Goal: Task Accomplishment & Management: Manage account settings

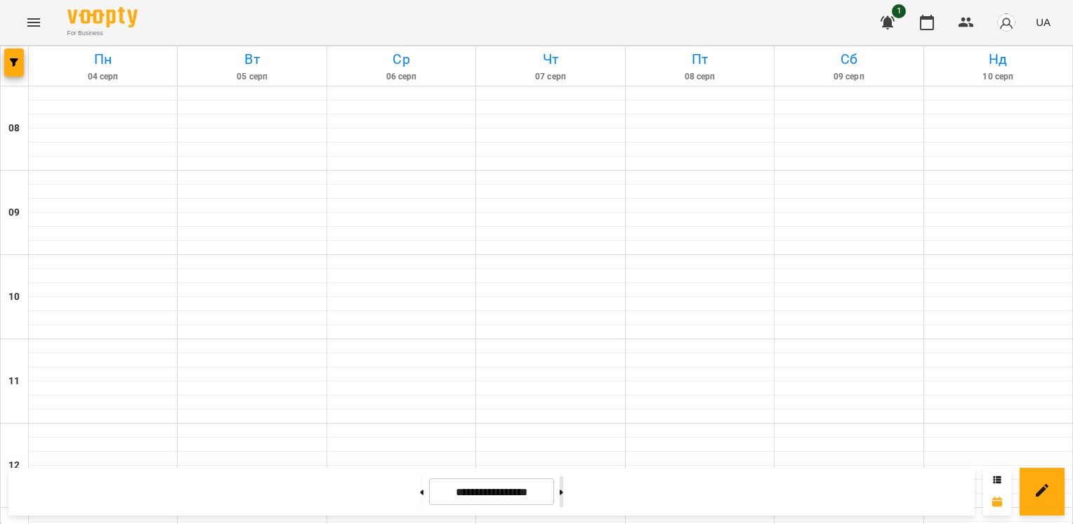
click at [563, 490] on icon at bounding box center [562, 493] width 4 height 6
click at [563, 496] on button at bounding box center [562, 491] width 4 height 31
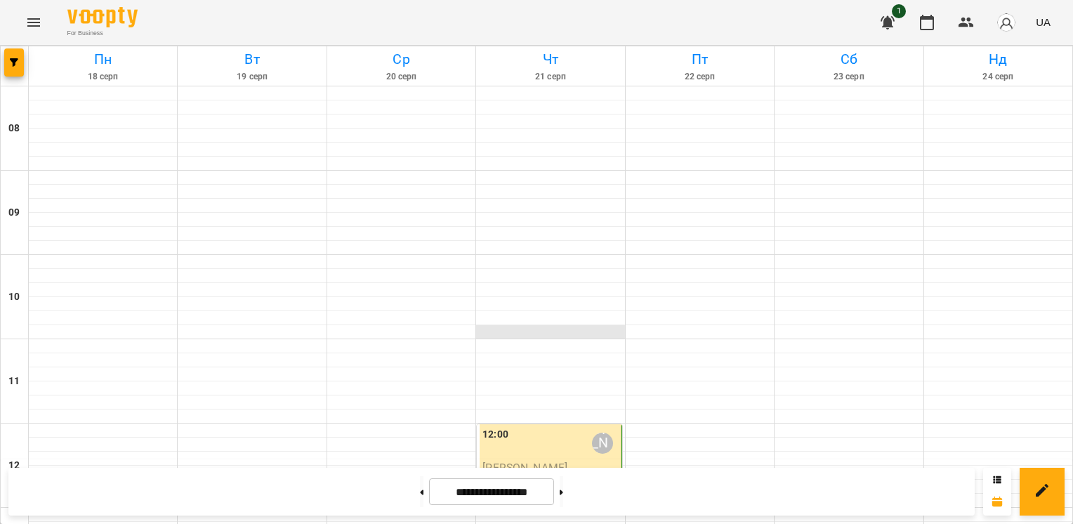
scroll to position [331, 0]
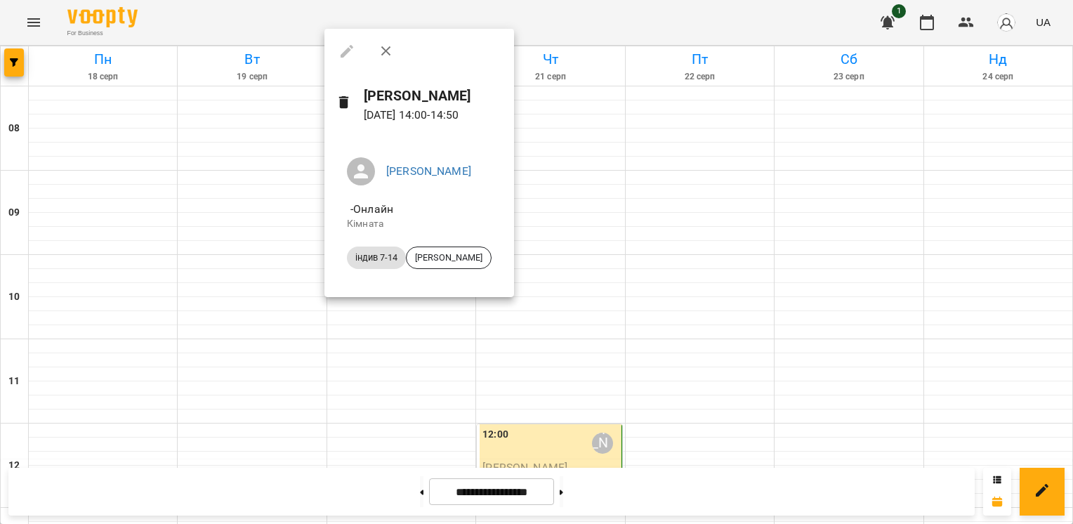
click at [419, 309] on div at bounding box center [536, 262] width 1073 height 524
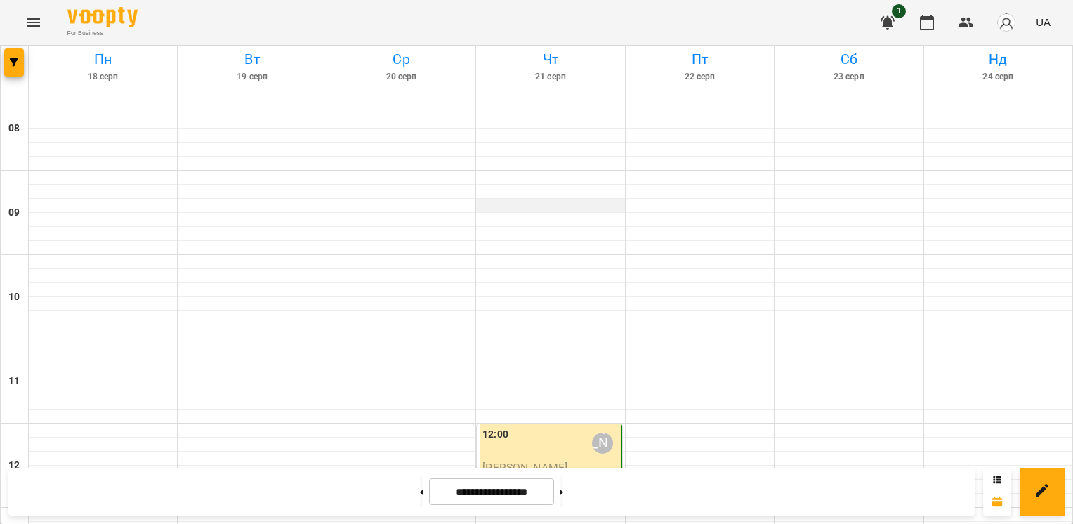
scroll to position [224, 0]
click at [563, 490] on icon at bounding box center [562, 493] width 4 height 6
type input "**********"
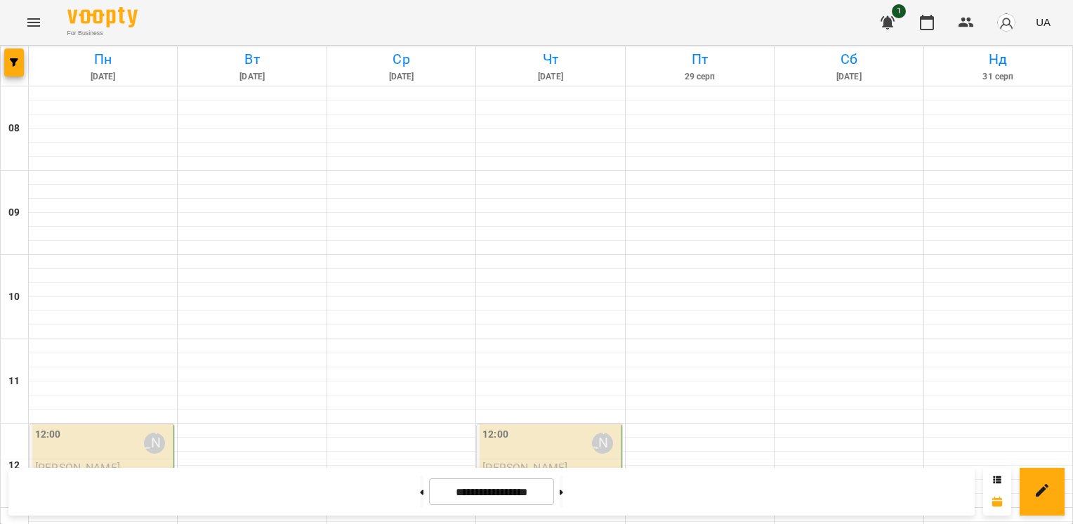
scroll to position [478, 0]
click at [420, 490] on button at bounding box center [422, 491] width 4 height 31
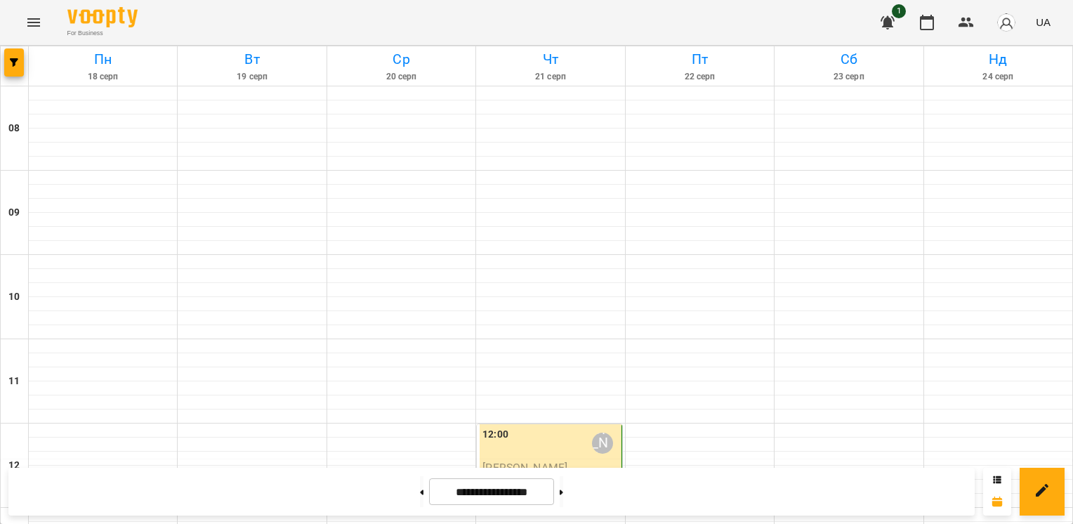
scroll to position [420, 0]
click at [420, 502] on button at bounding box center [422, 491] width 4 height 31
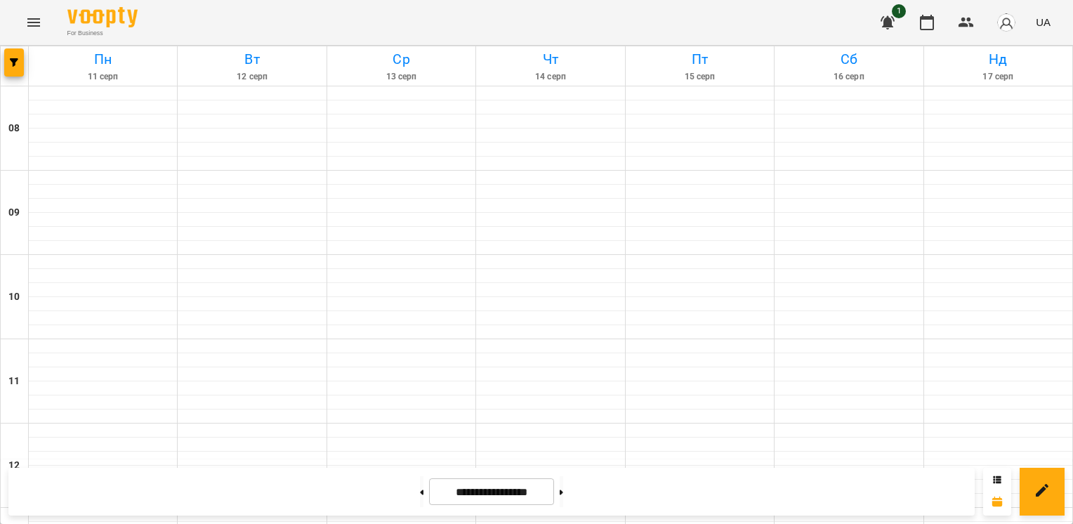
scroll to position [0, 0]
click at [563, 487] on button at bounding box center [562, 491] width 4 height 31
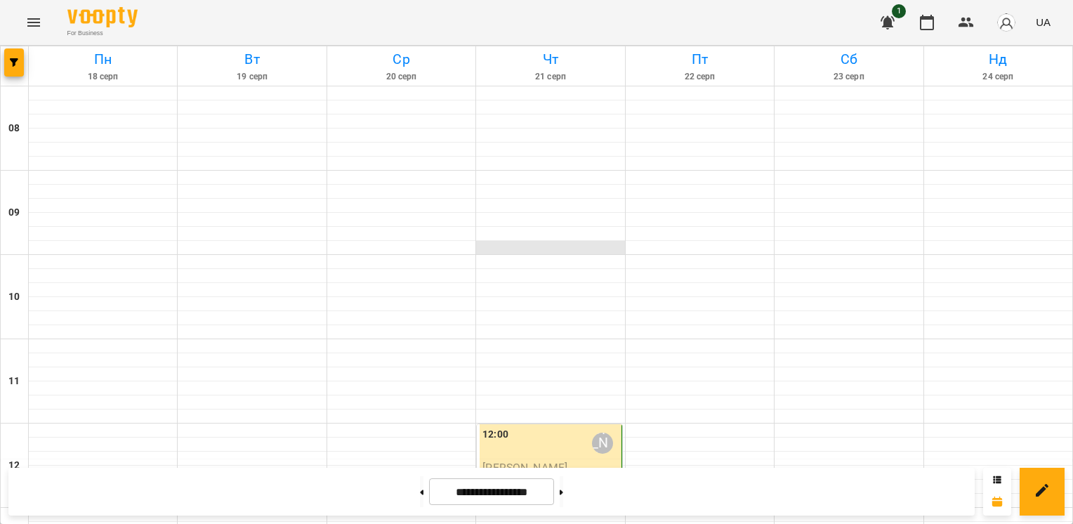
scroll to position [481, 0]
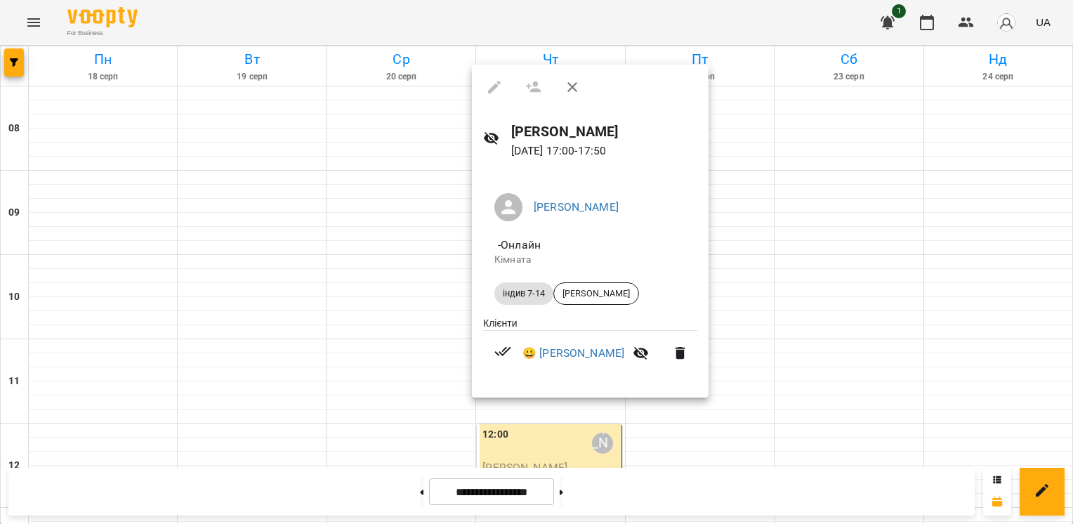
drag, startPoint x: 407, startPoint y: 216, endPoint x: 402, endPoint y: 144, distance: 71.9
click at [402, 144] on div at bounding box center [536, 262] width 1073 height 524
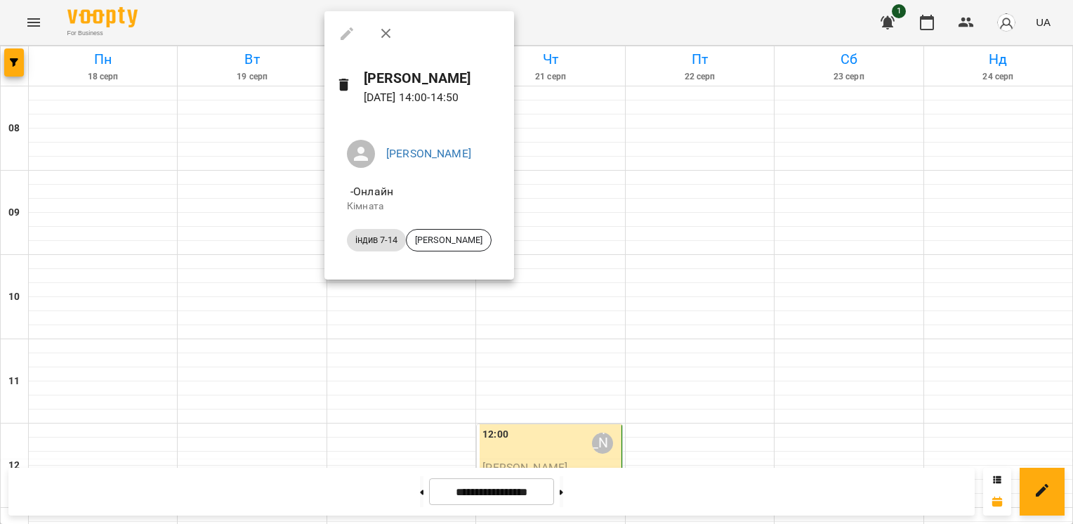
click at [556, 340] on div at bounding box center [536, 262] width 1073 height 524
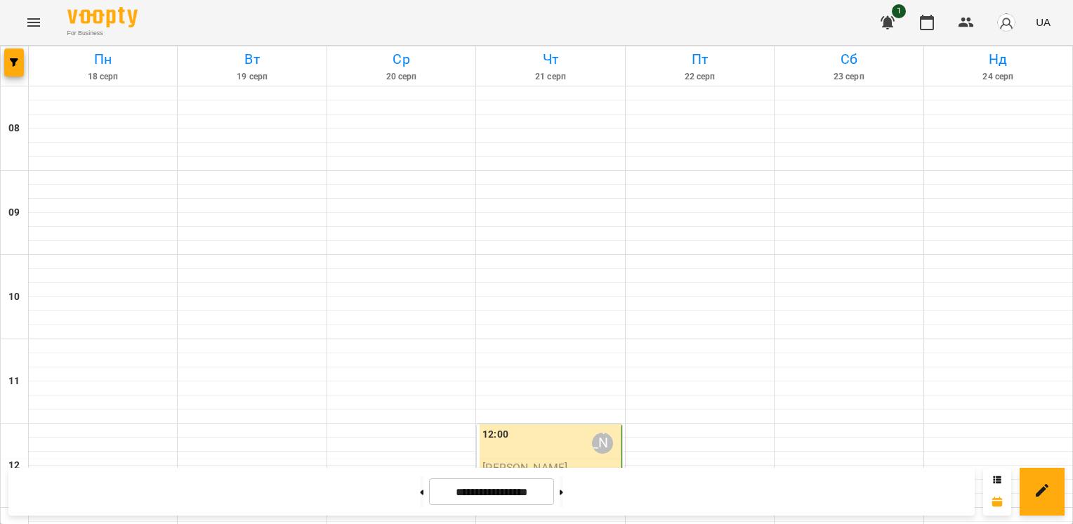
scroll to position [627, 0]
click at [563, 493] on button at bounding box center [562, 491] width 4 height 31
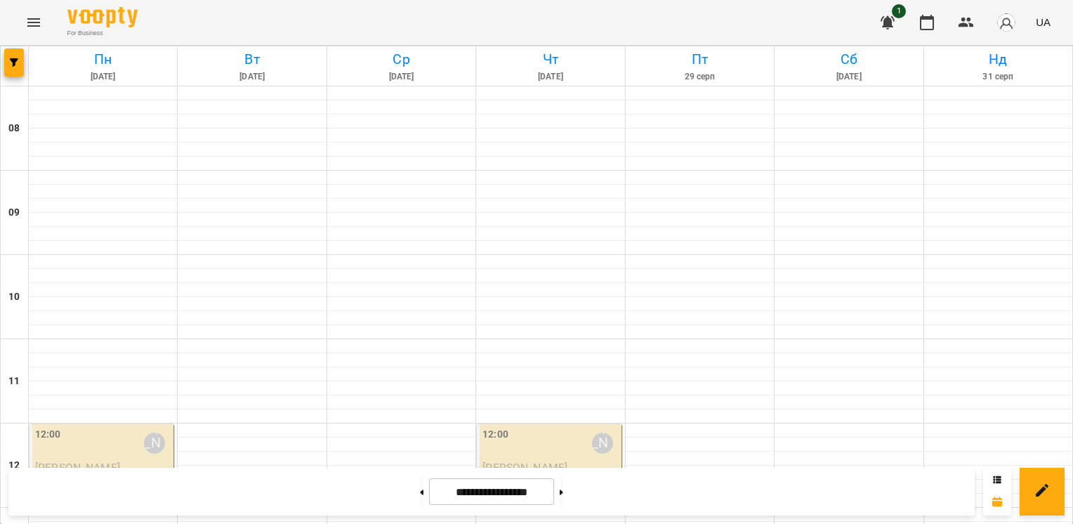
scroll to position [618, 0]
click at [563, 491] on button at bounding box center [562, 491] width 4 height 31
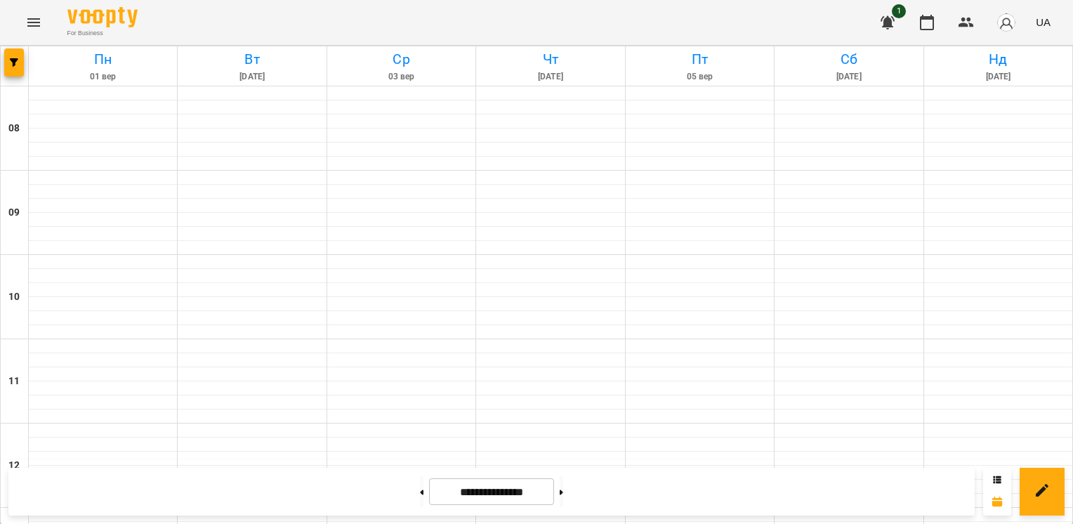
scroll to position [0, 0]
click at [420, 485] on button at bounding box center [422, 491] width 4 height 31
type input "**********"
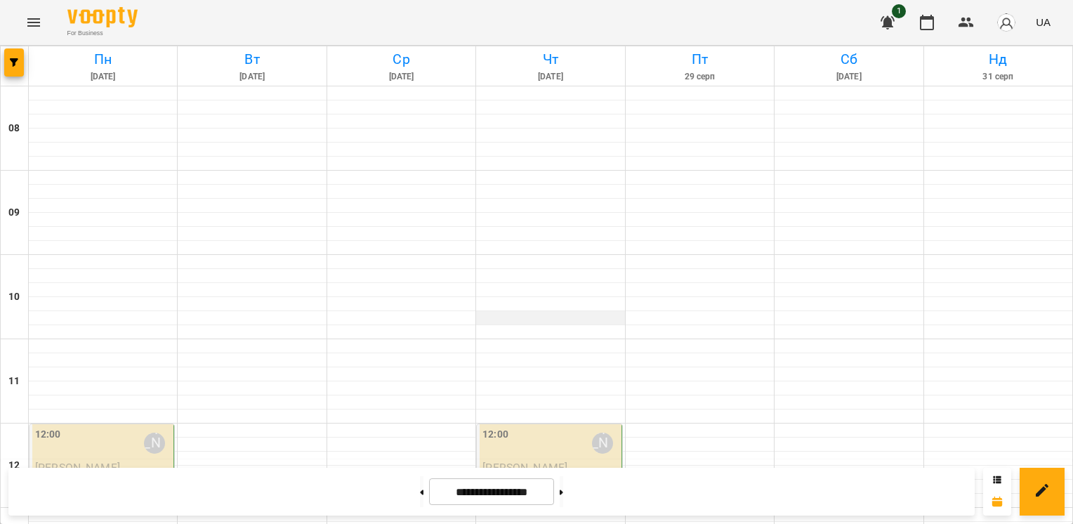
scroll to position [94, 0]
click at [509, 461] on span "[PERSON_NAME]" at bounding box center [525, 467] width 85 height 13
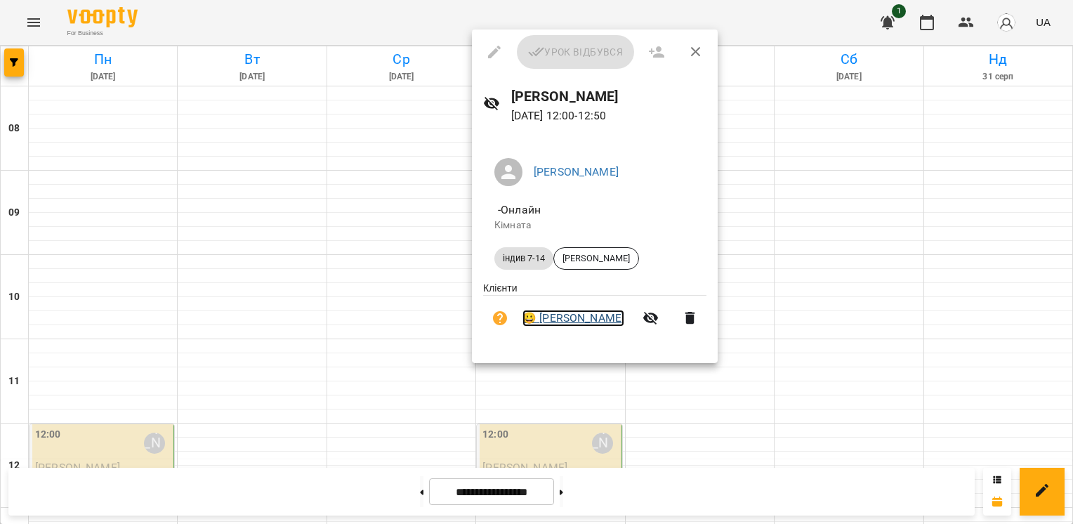
click at [578, 316] on link "😀 [PERSON_NAME]" at bounding box center [574, 318] width 102 height 17
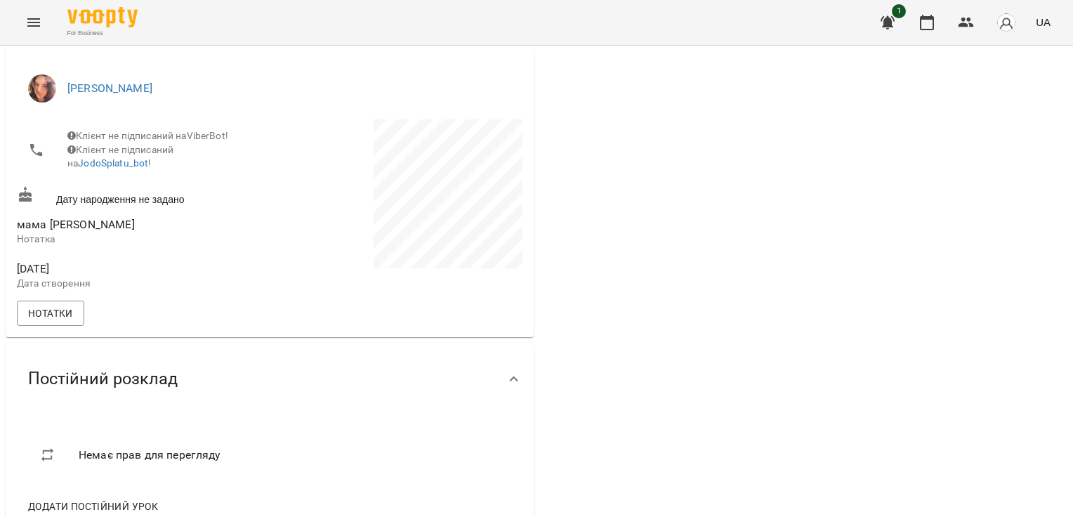
scroll to position [202, 0]
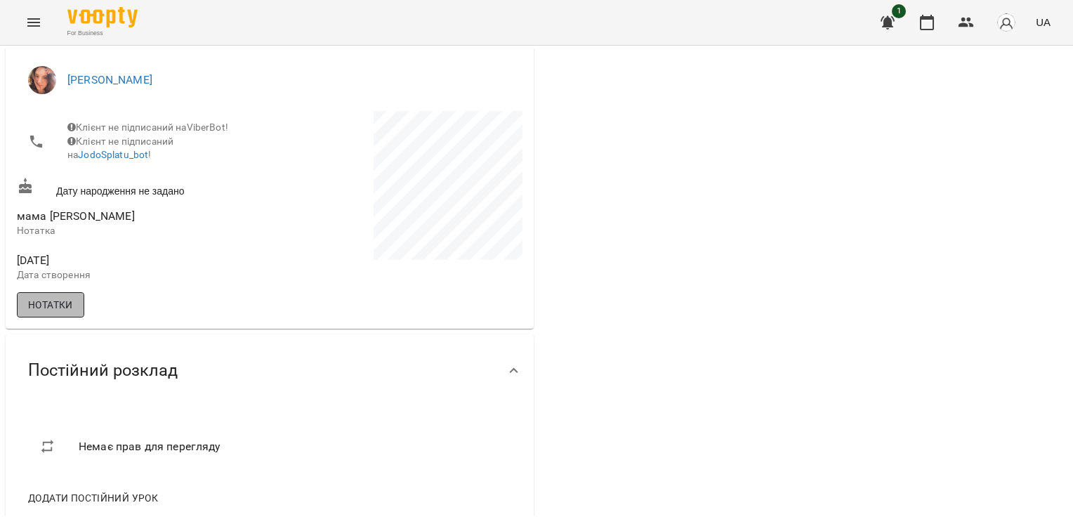
click at [51, 312] on span "Нотатки" at bounding box center [50, 304] width 45 height 17
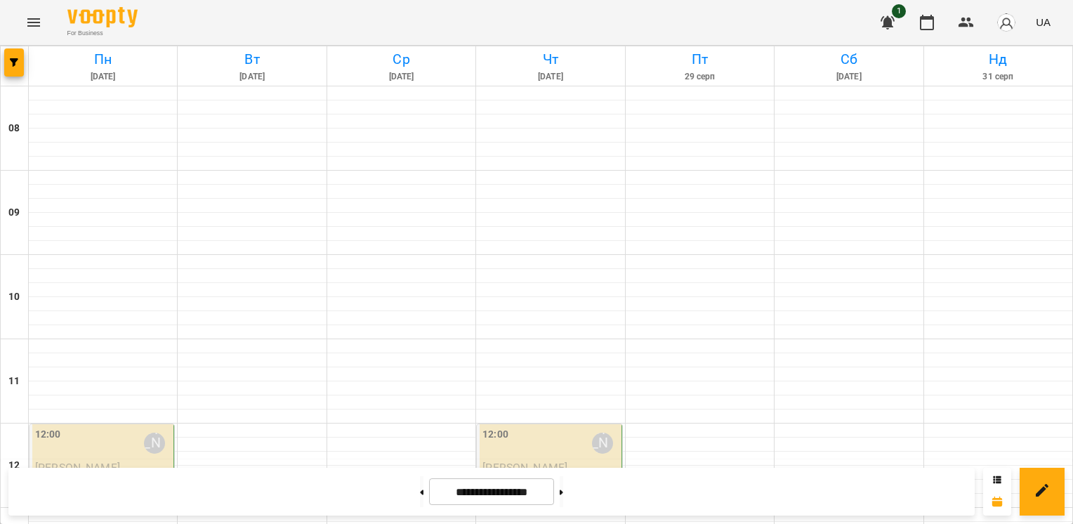
scroll to position [699, 0]
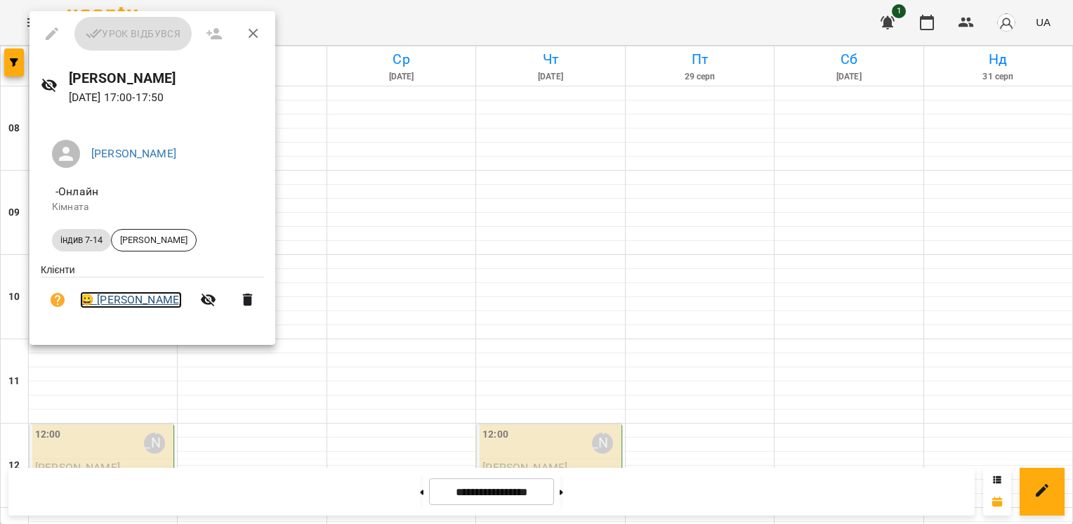
click at [129, 302] on link "😀 [PERSON_NAME]" at bounding box center [131, 300] width 102 height 17
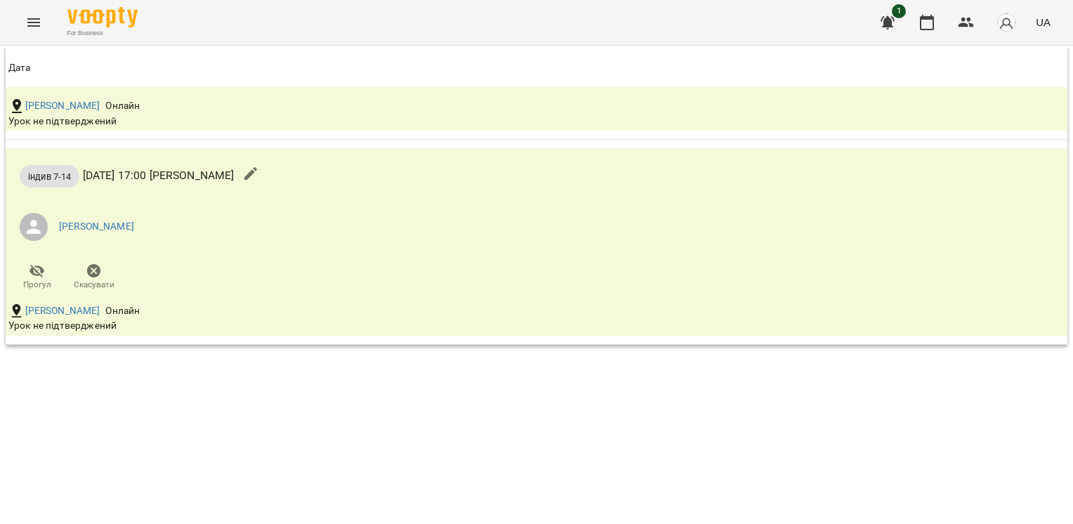
scroll to position [1366, 0]
drag, startPoint x: 219, startPoint y: 172, endPoint x: 82, endPoint y: 373, distance: 243.1
click at [82, 373] on div "**********" at bounding box center [537, 282] width 1068 height 468
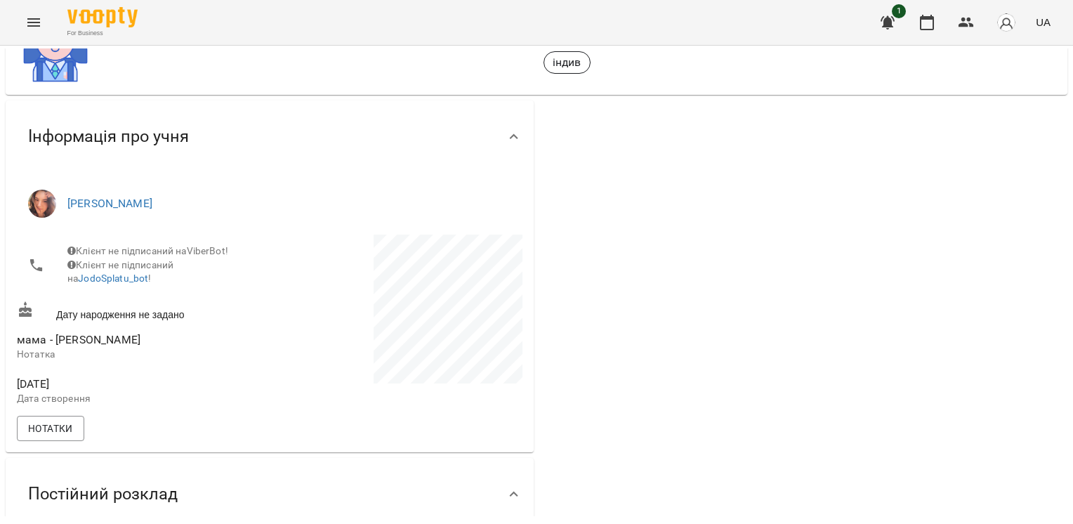
scroll to position [0, 0]
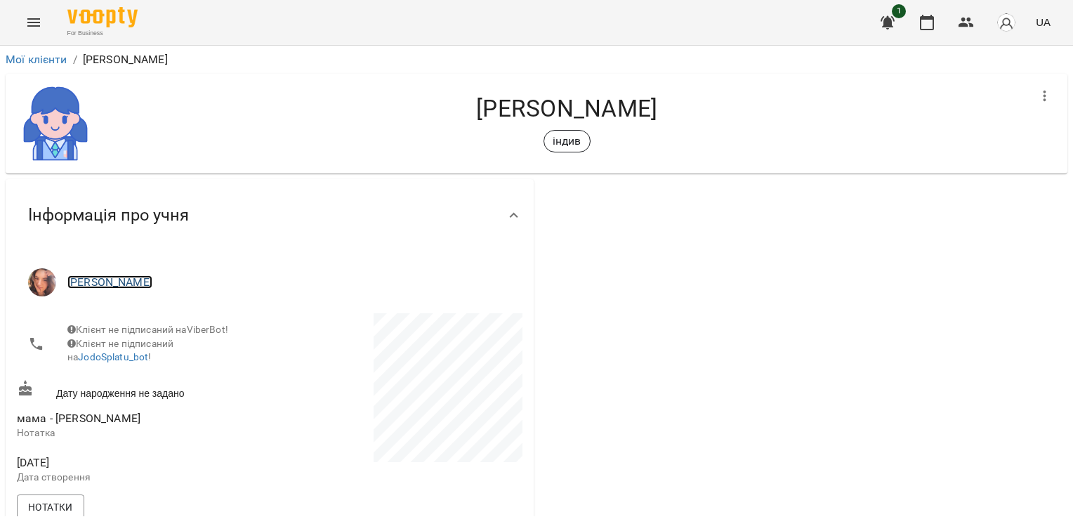
click at [93, 279] on link "[PERSON_NAME]" at bounding box center [109, 281] width 85 height 13
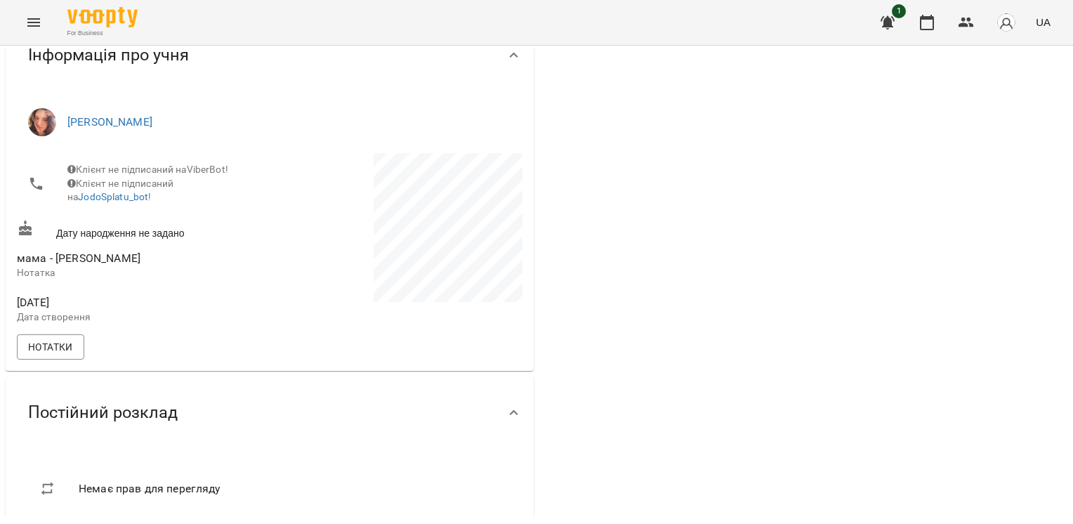
scroll to position [159, 0]
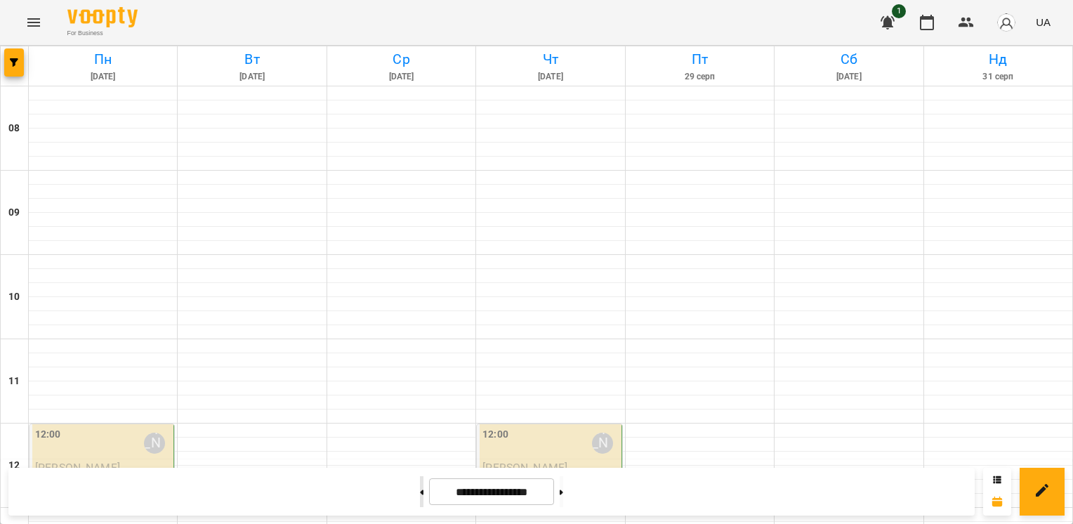
click at [421, 492] on icon at bounding box center [423, 492] width 4 height 5
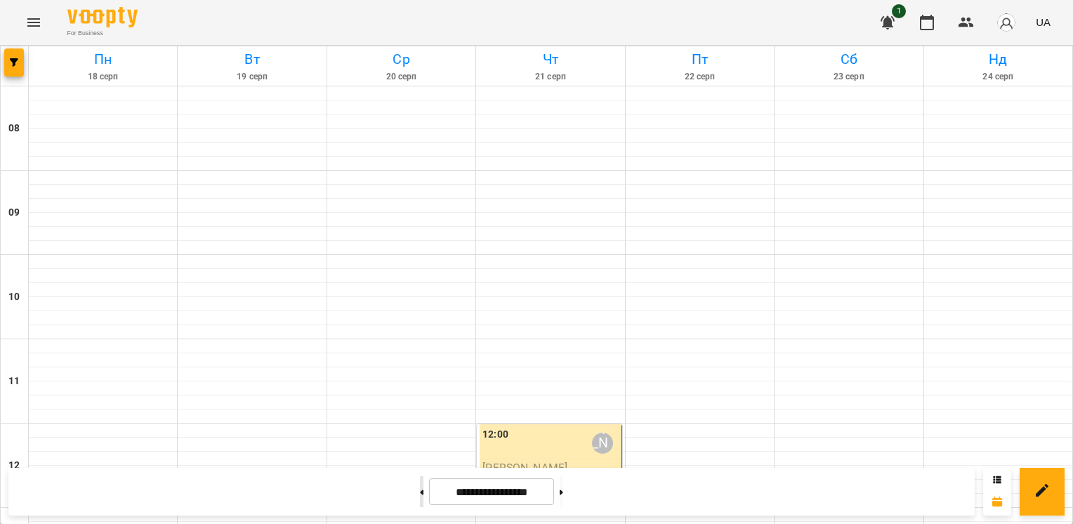
click at [421, 492] on icon at bounding box center [423, 492] width 4 height 5
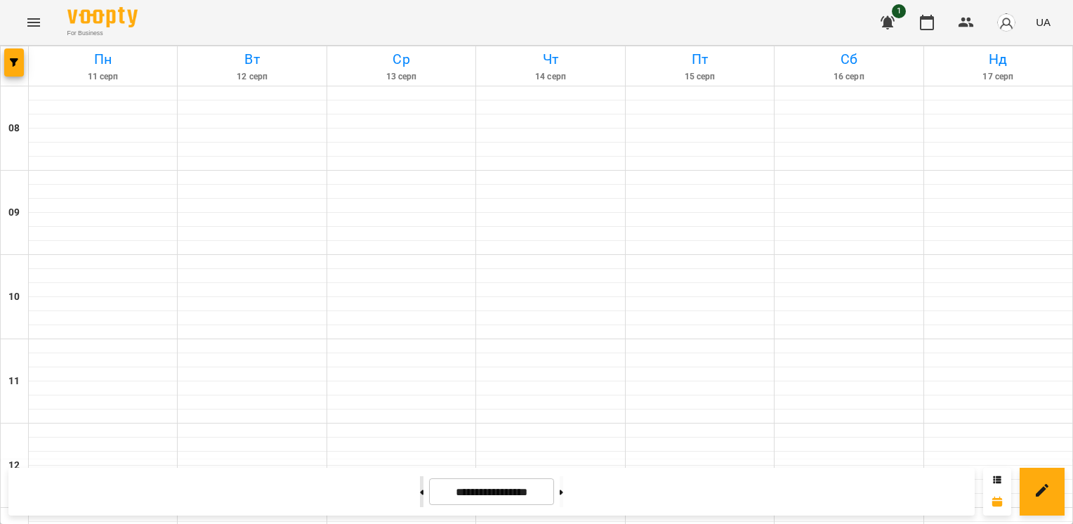
click at [421, 492] on icon at bounding box center [423, 492] width 4 height 5
type input "**********"
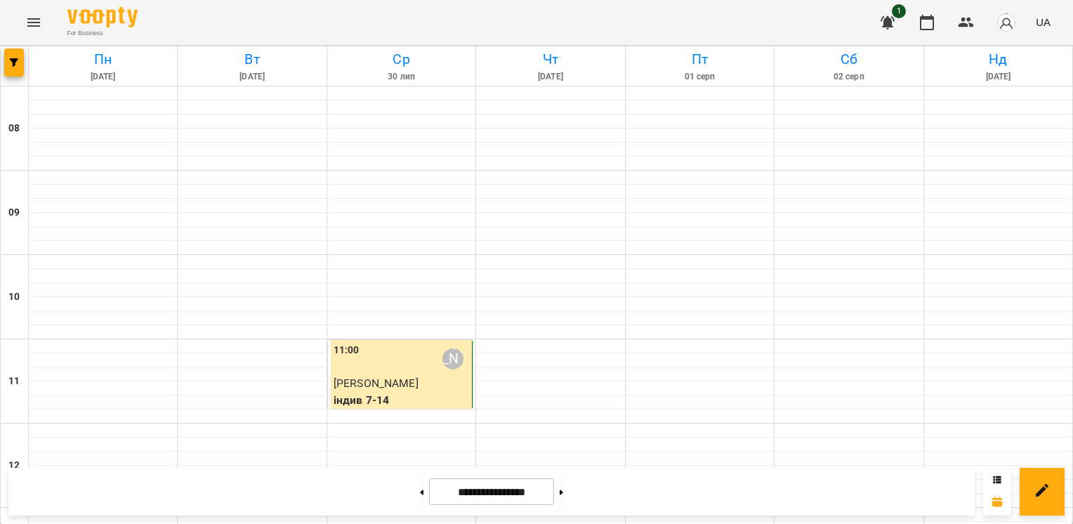
scroll to position [104, 0]
click at [383, 376] on span "[PERSON_NAME]" at bounding box center [376, 382] width 85 height 13
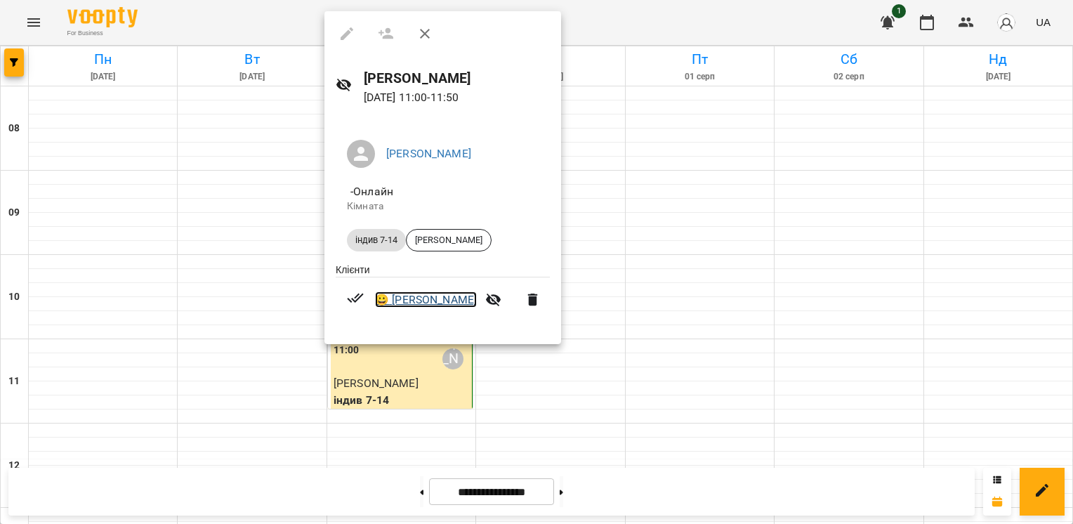
click at [431, 297] on link "😀 [PERSON_NAME]" at bounding box center [426, 300] width 102 height 17
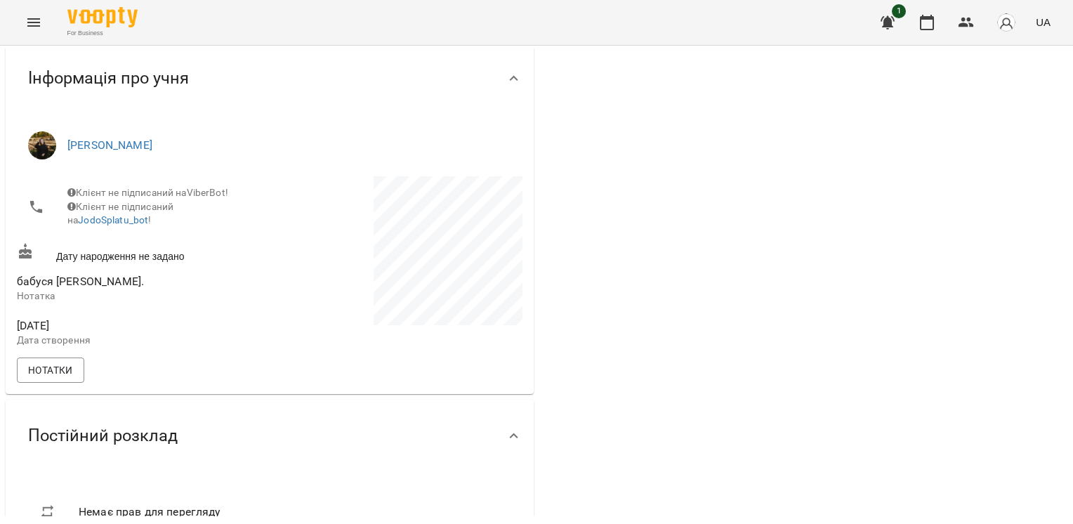
scroll to position [140, 0]
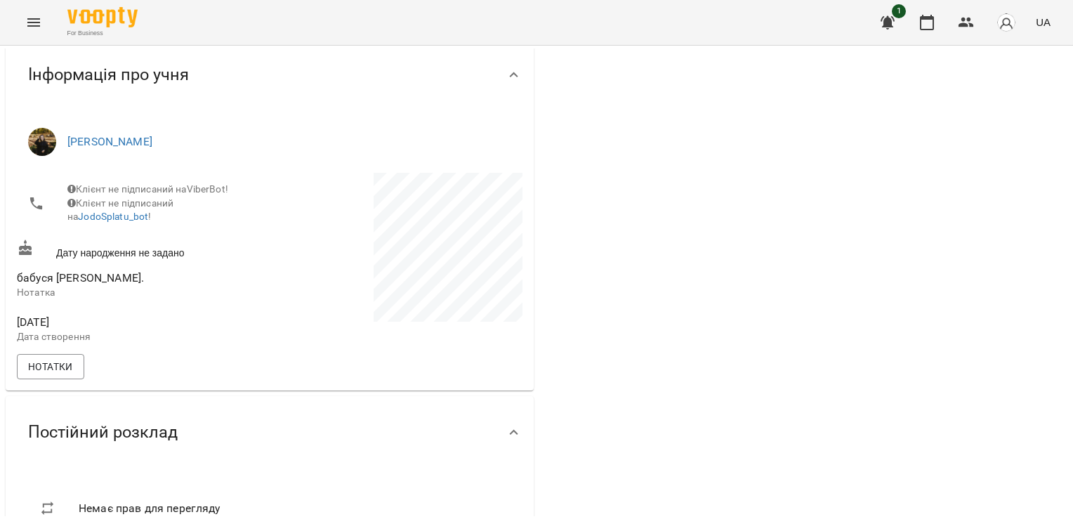
click at [123, 263] on div "Дату народження не задано" at bounding box center [142, 250] width 256 height 26
click at [28, 255] on icon at bounding box center [25, 247] width 13 height 15
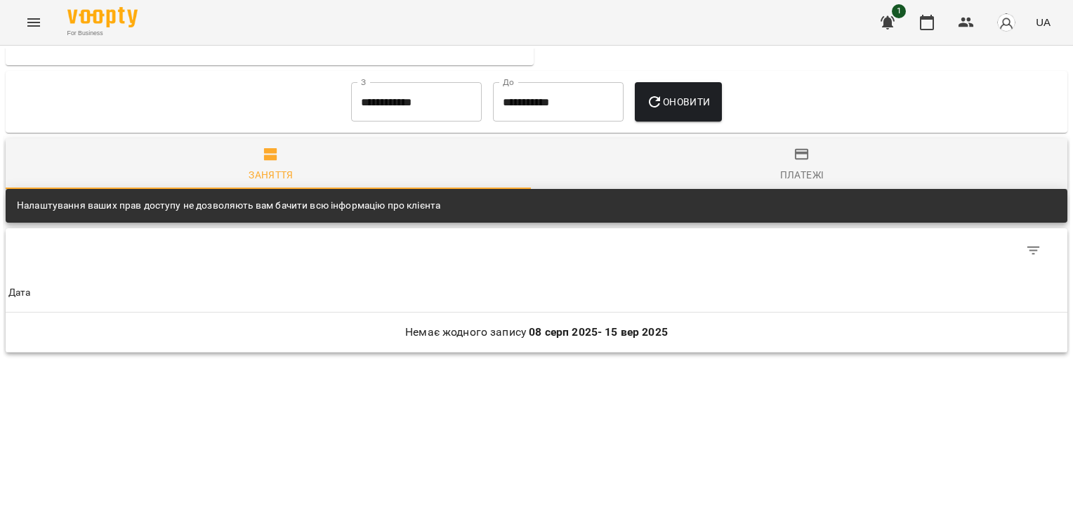
scroll to position [681, 0]
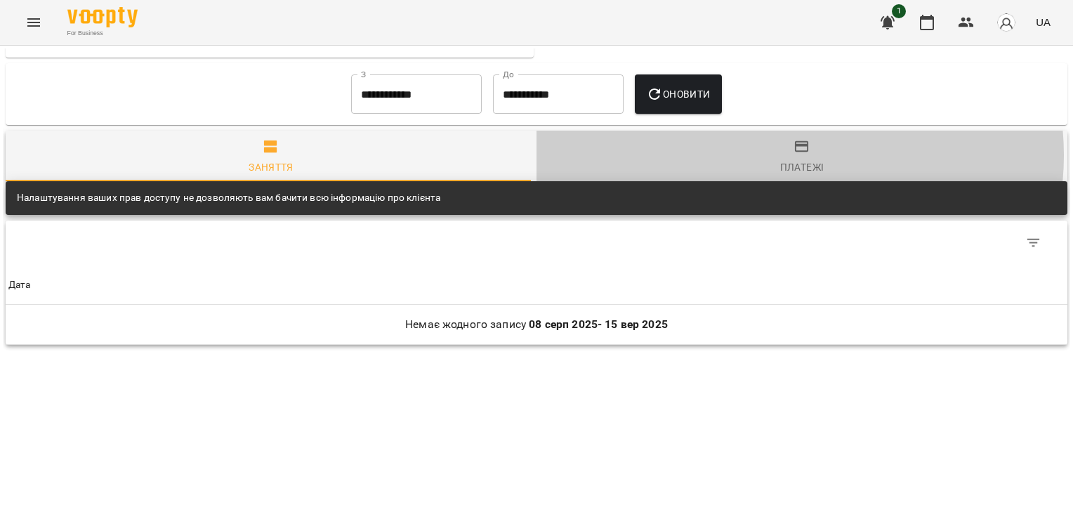
click at [781, 156] on span "Платежі" at bounding box center [802, 157] width 514 height 38
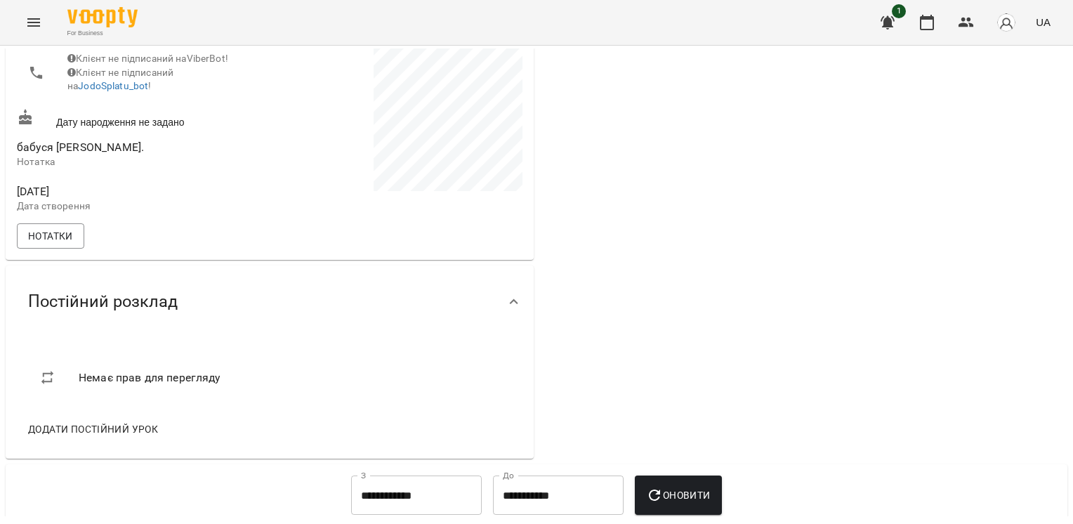
scroll to position [263, 0]
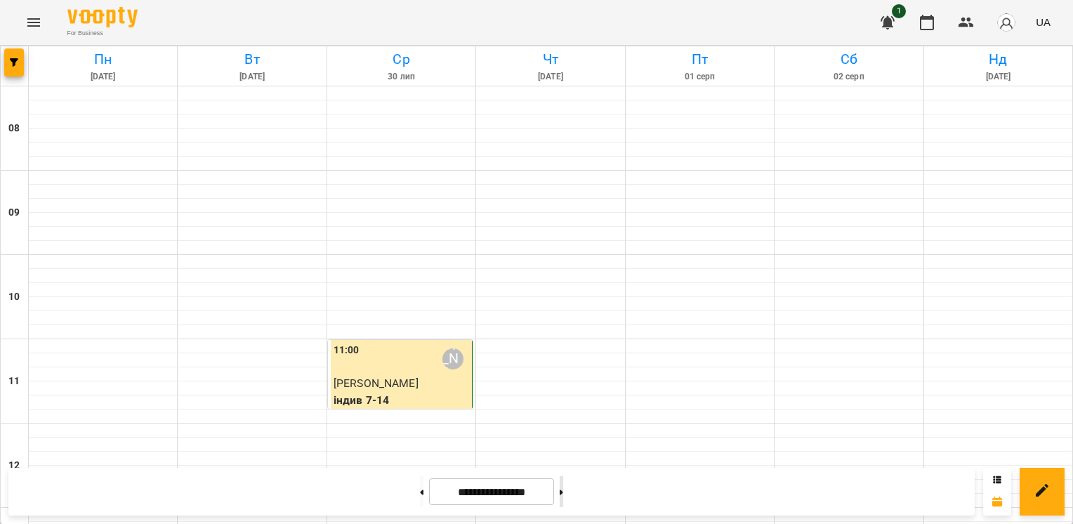
click at [563, 497] on button at bounding box center [562, 491] width 4 height 31
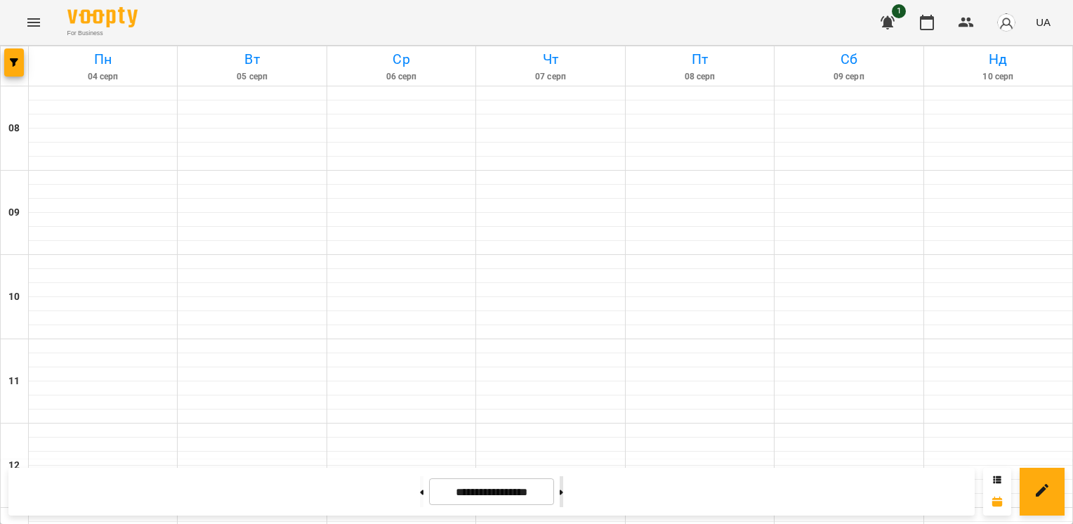
click at [563, 497] on button at bounding box center [562, 491] width 4 height 31
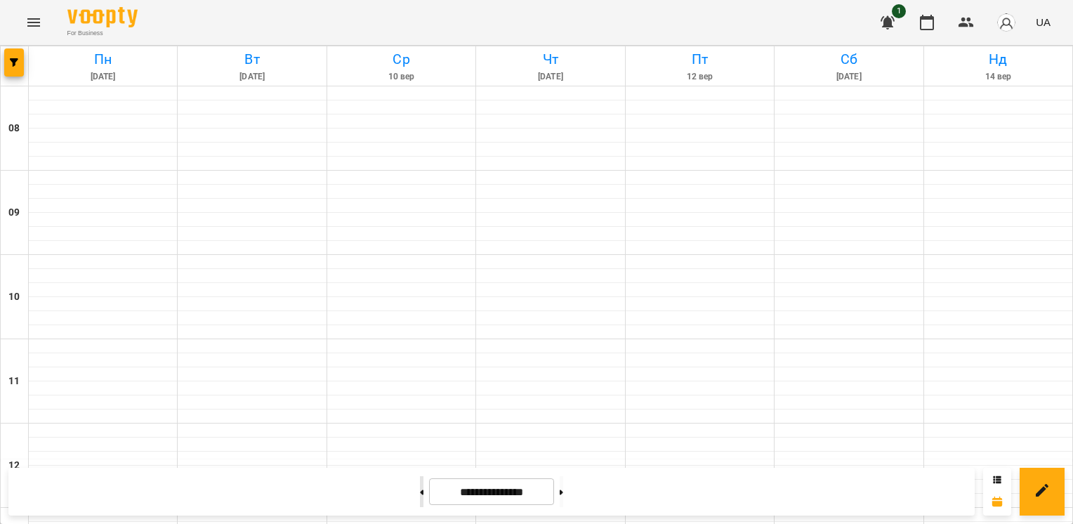
click at [420, 491] on button at bounding box center [422, 491] width 4 height 31
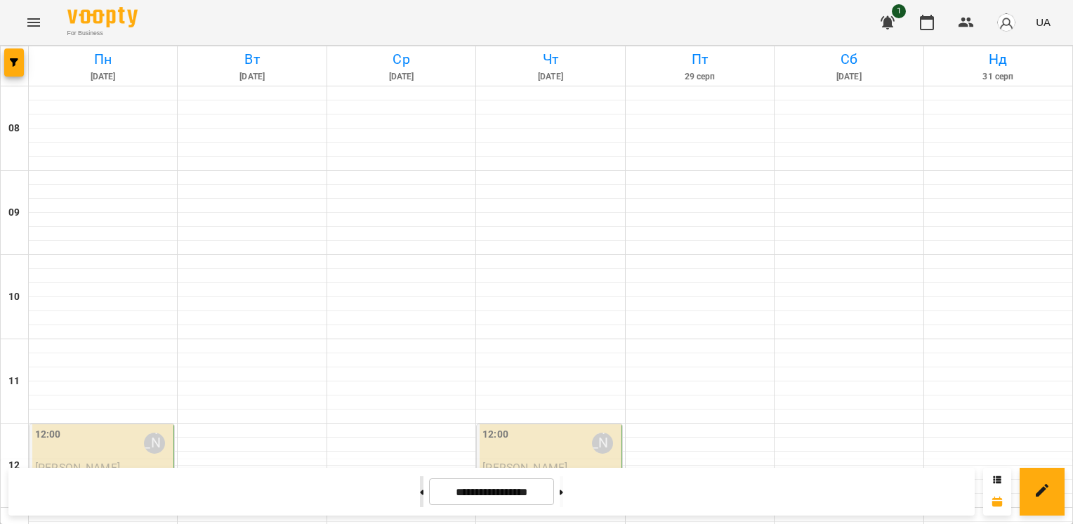
click at [420, 491] on button at bounding box center [422, 491] width 4 height 31
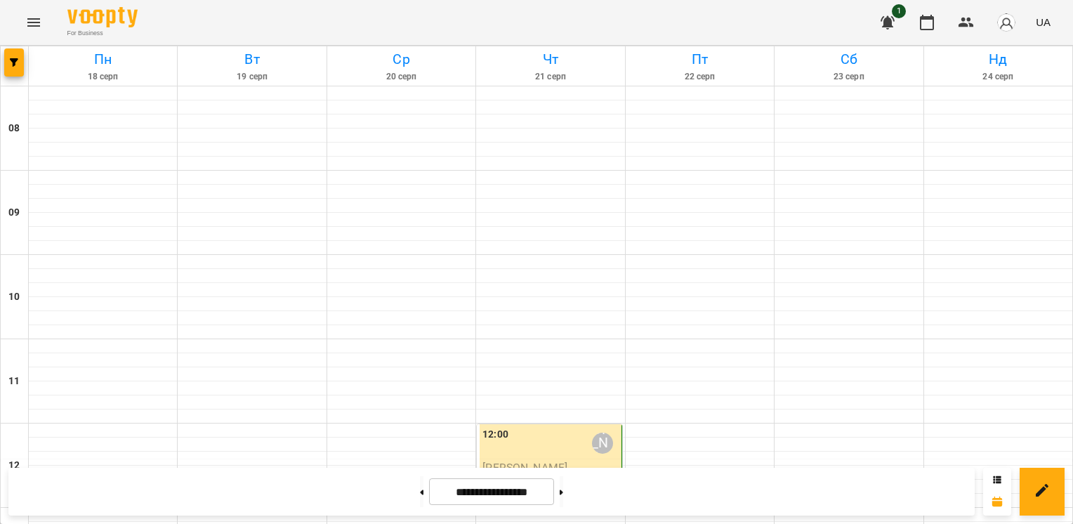
scroll to position [227, 0]
click at [563, 494] on icon at bounding box center [562, 493] width 4 height 6
type input "**********"
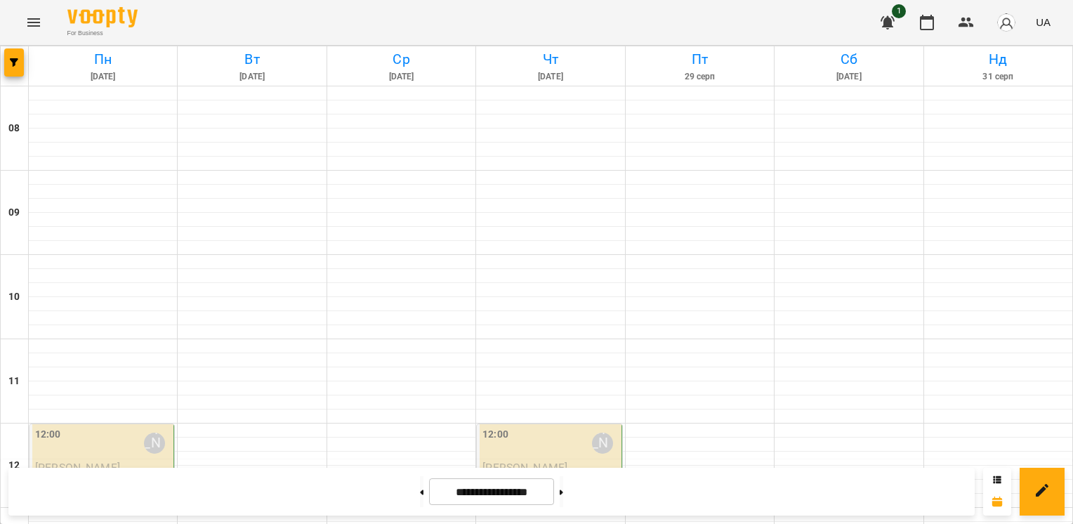
scroll to position [627, 0]
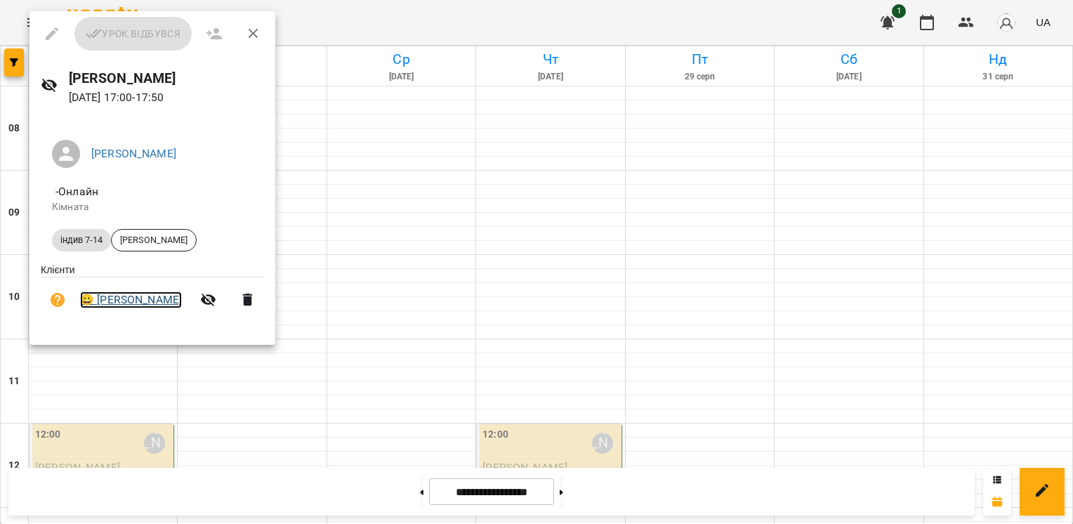
click at [127, 300] on link "😀 [PERSON_NAME]" at bounding box center [131, 300] width 102 height 17
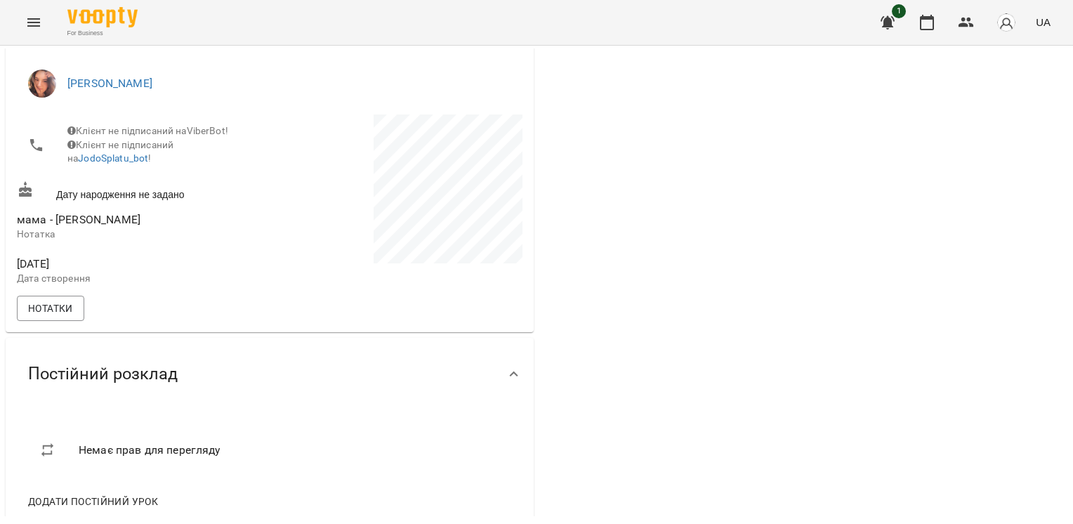
scroll to position [210, 0]
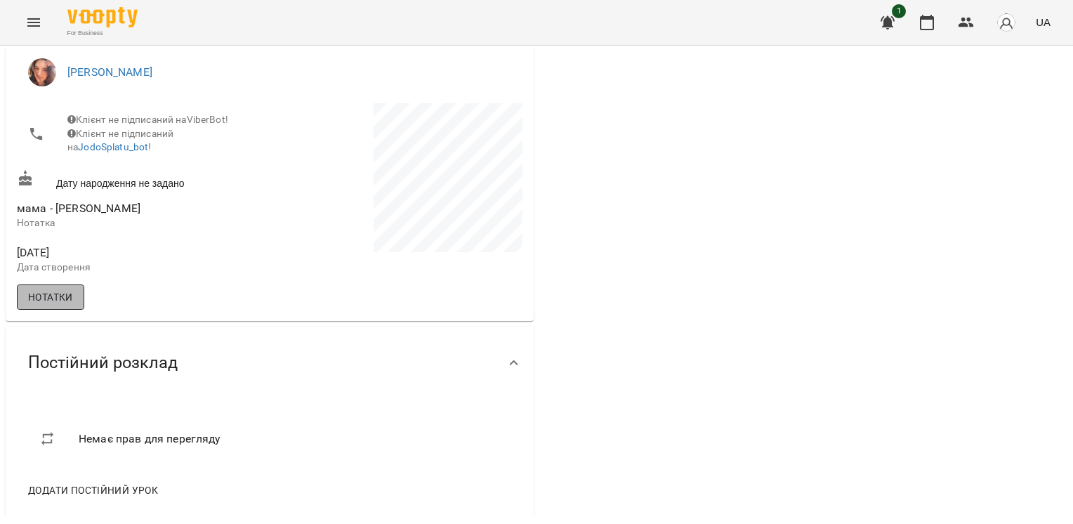
click at [53, 310] on button "Нотатки" at bounding box center [50, 296] width 67 height 25
